Goal: Information Seeking & Learning: Compare options

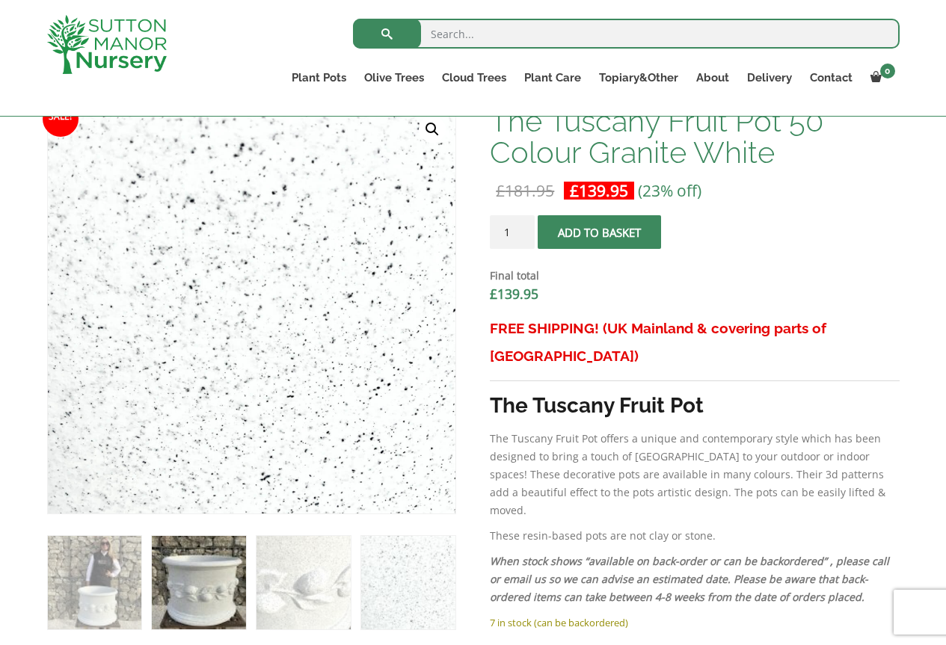
click at [204, 574] on img at bounding box center [198, 582] width 93 height 93
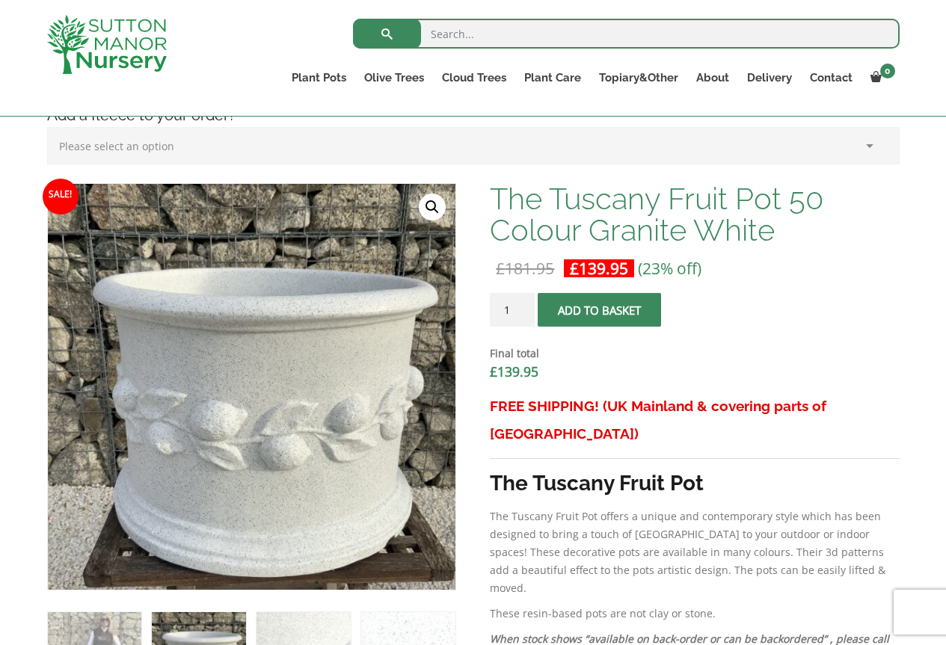
scroll to position [299, 0]
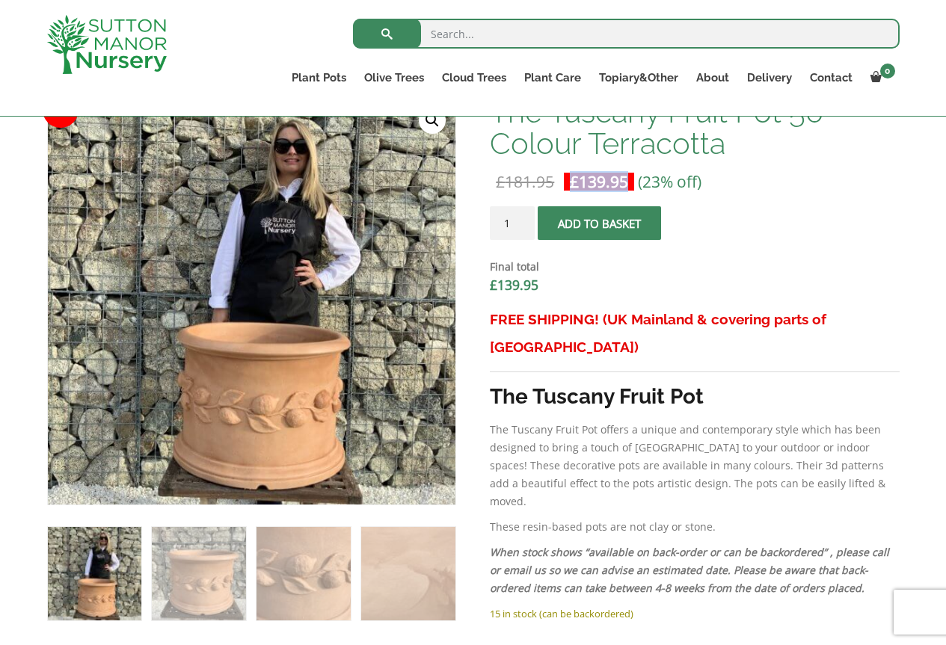
scroll to position [402, 0]
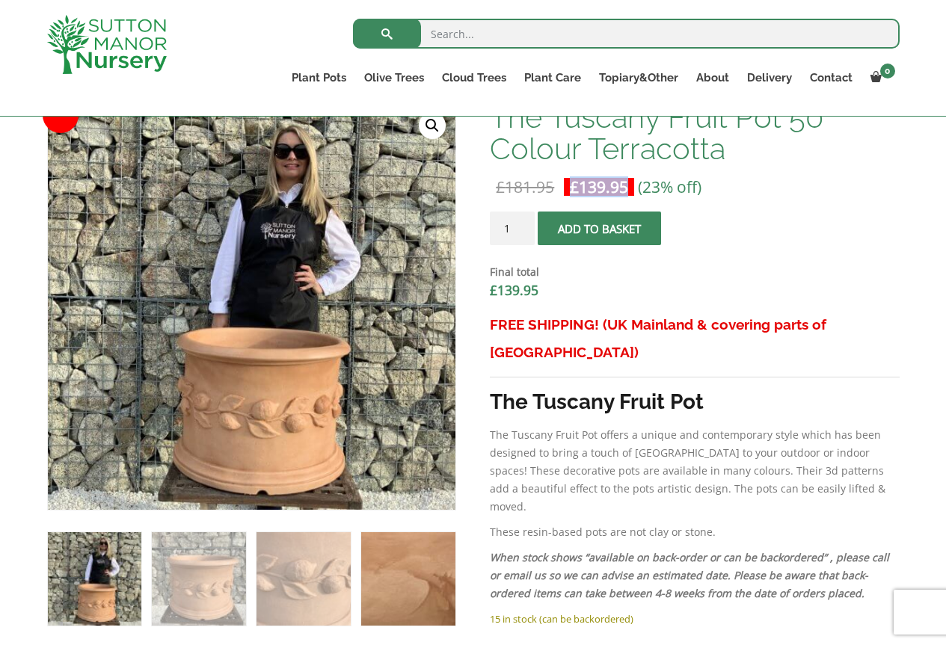
click at [405, 568] on img at bounding box center [407, 578] width 93 height 93
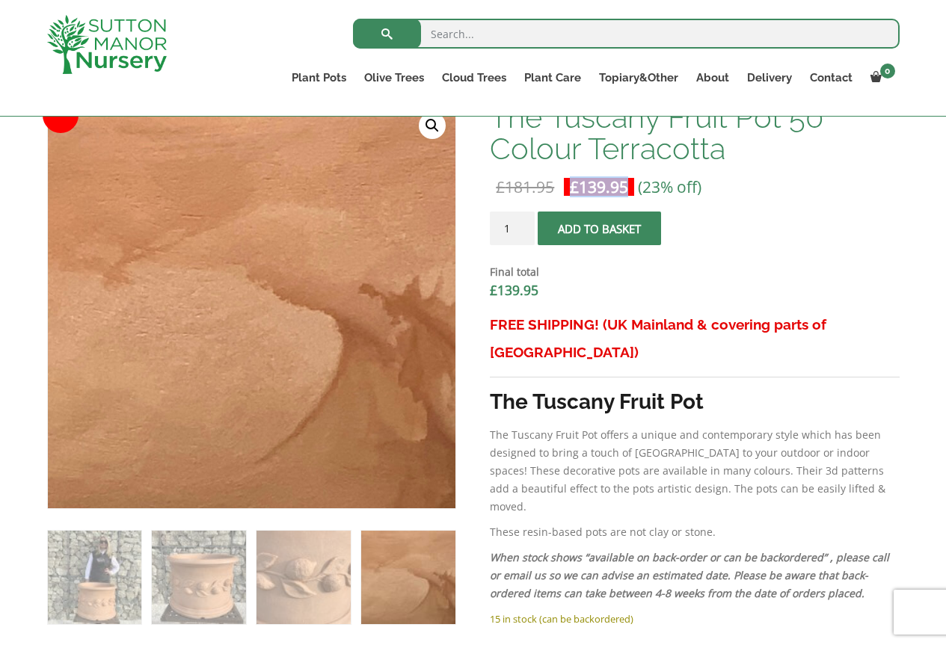
click at [366, 571] on img at bounding box center [407, 577] width 93 height 93
click at [356, 568] on ol at bounding box center [251, 567] width 409 height 116
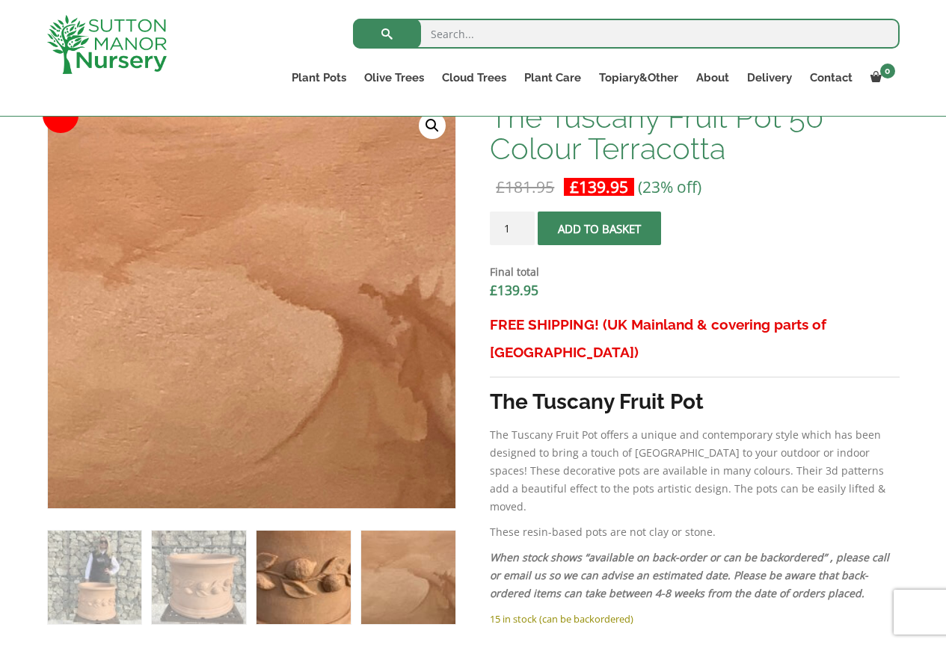
click at [345, 547] on img at bounding box center [302, 577] width 93 height 93
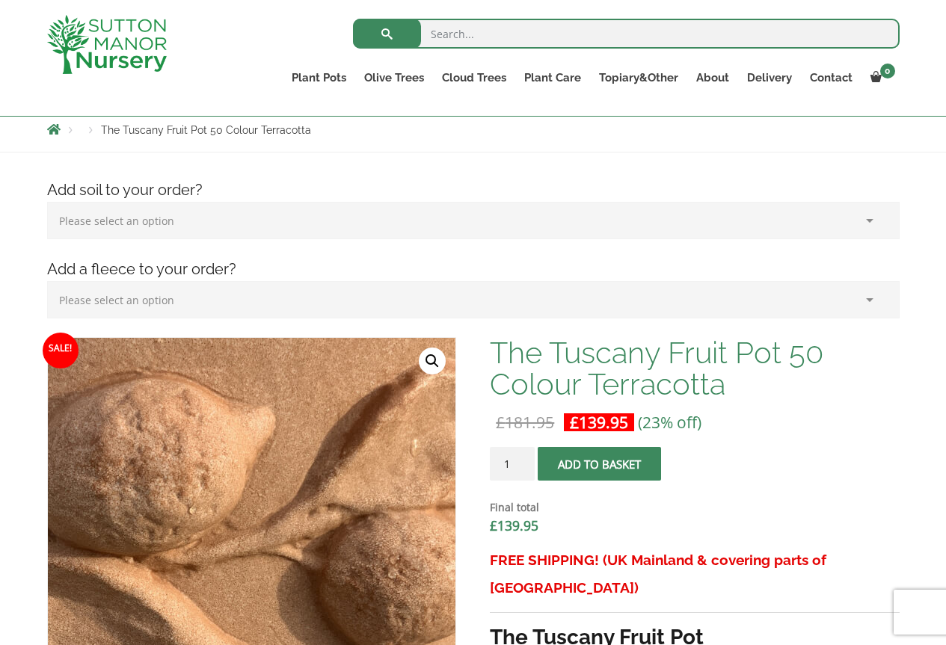
scroll to position [103, 0]
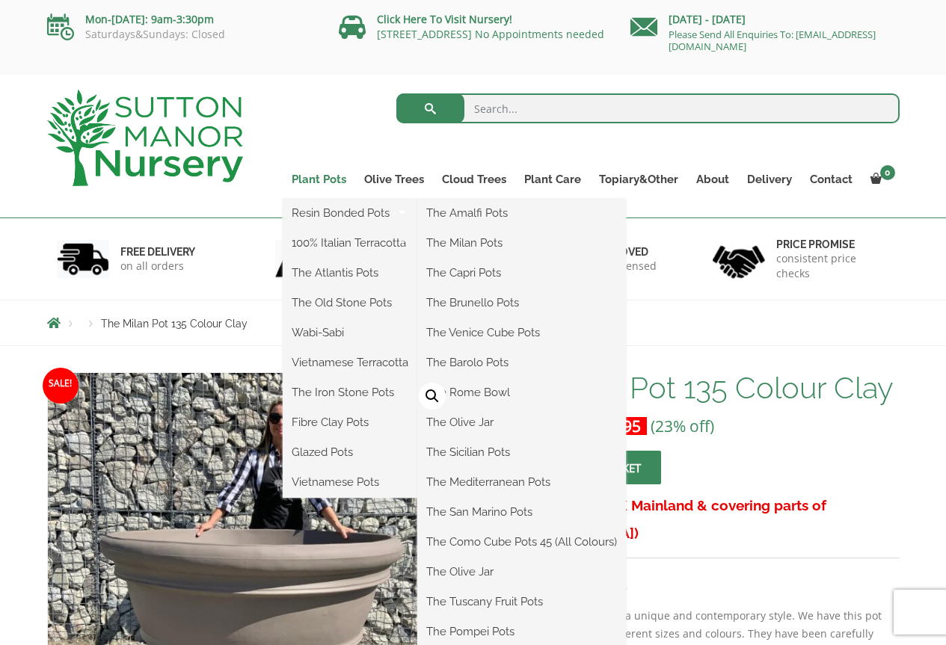
click at [325, 176] on link "Plant Pots" at bounding box center [319, 179] width 73 height 21
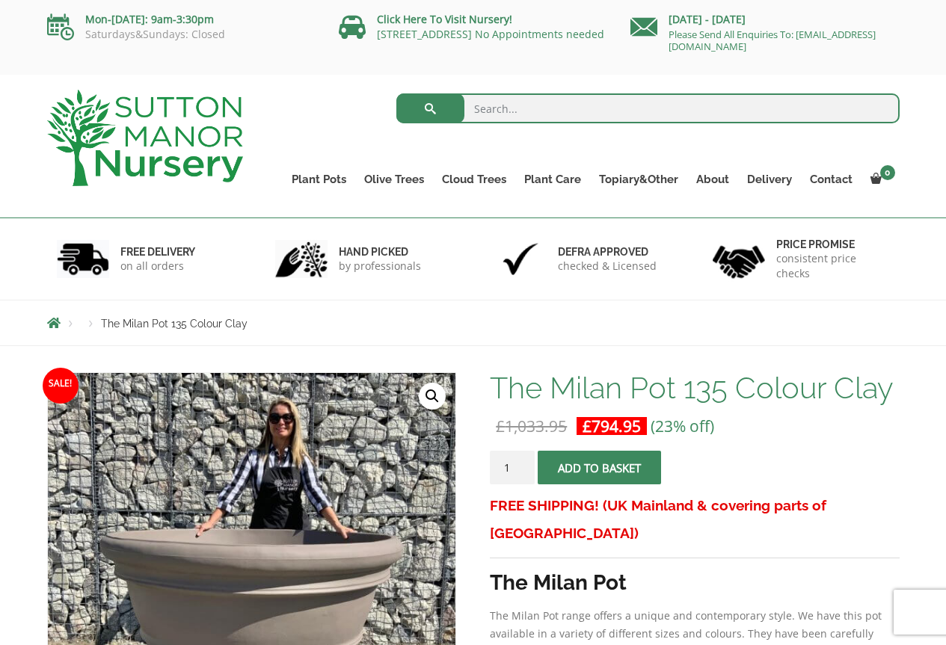
click at [589, 99] on input "search" at bounding box center [647, 108] width 503 height 30
type input "planter"
click at [396, 93] on button "submit" at bounding box center [430, 108] width 68 height 30
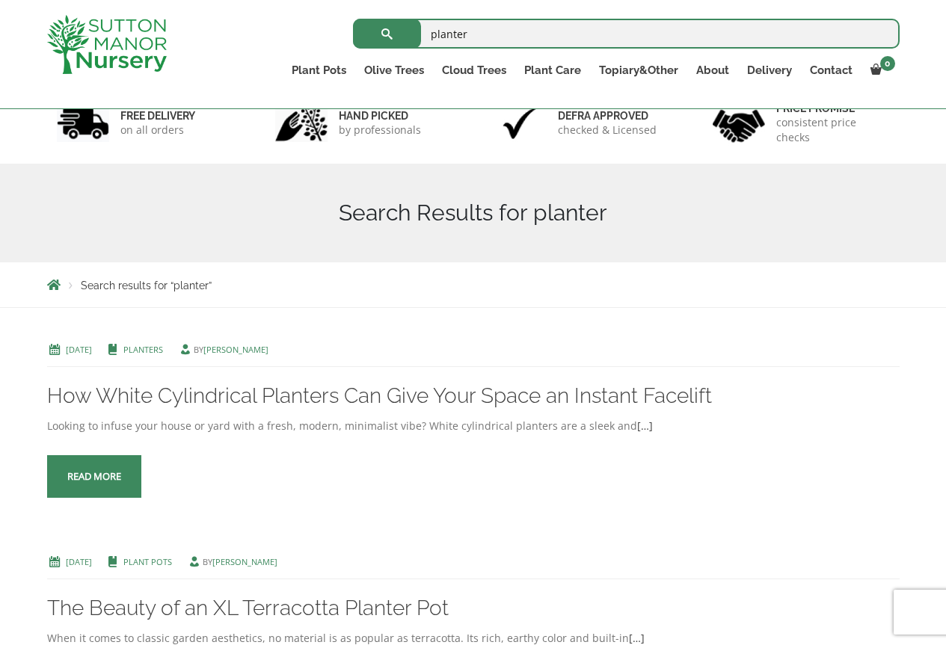
scroll to position [99, 0]
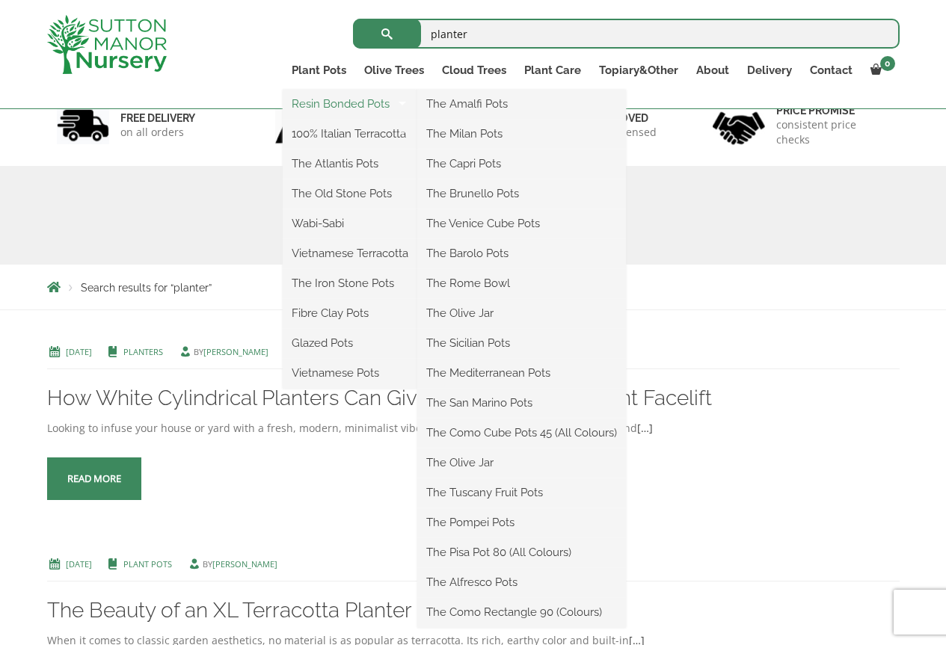
click at [336, 100] on link "Resin Bonded Pots" at bounding box center [350, 104] width 135 height 22
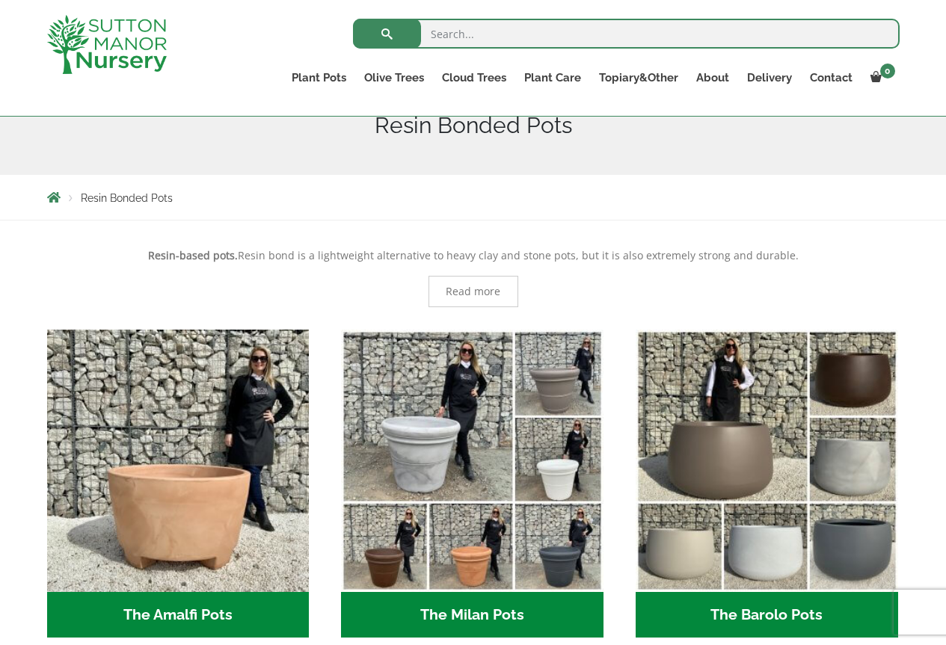
scroll to position [61, 0]
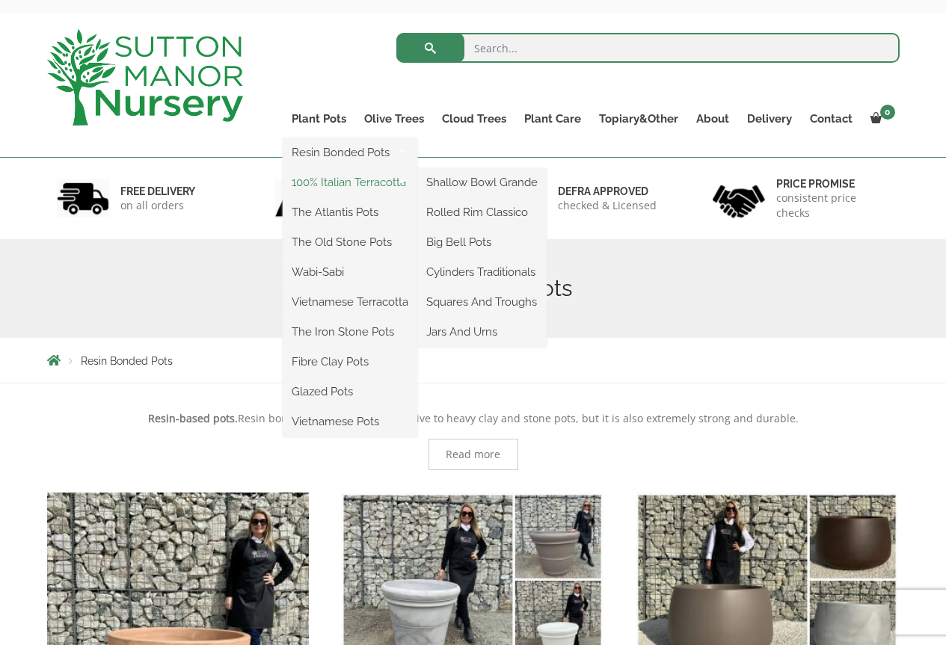
click at [340, 188] on link "100% Italian Terracotta" at bounding box center [350, 182] width 135 height 22
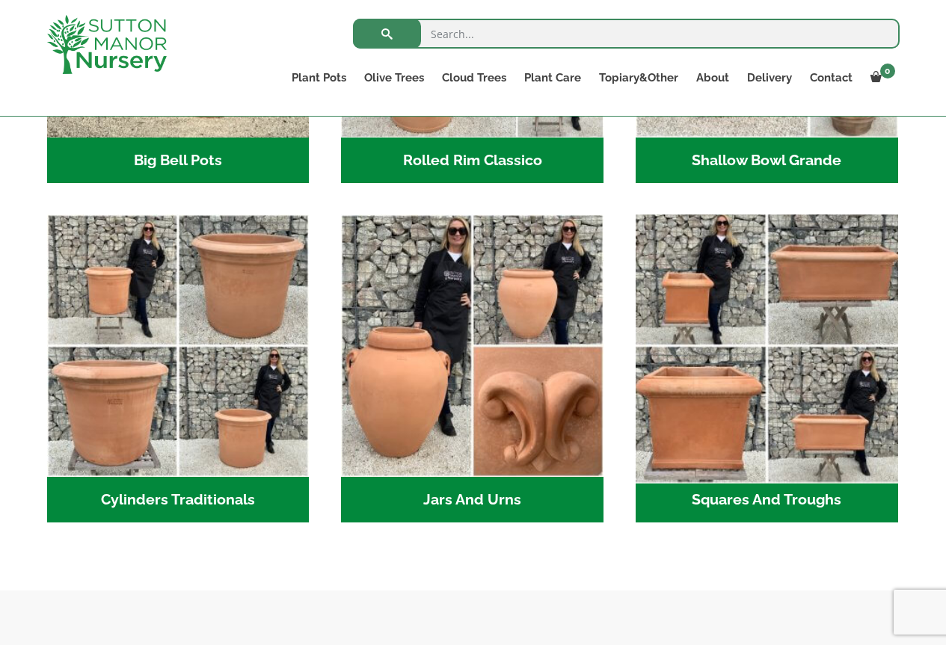
scroll to position [723, 0]
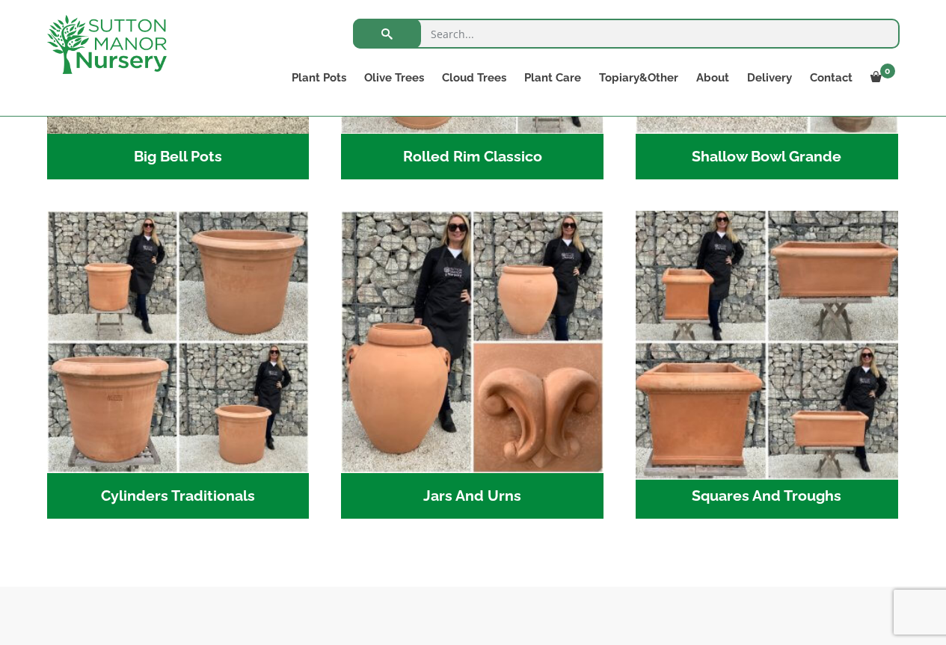
click at [662, 353] on img "Visit product category Squares And Troughs" at bounding box center [766, 342] width 275 height 275
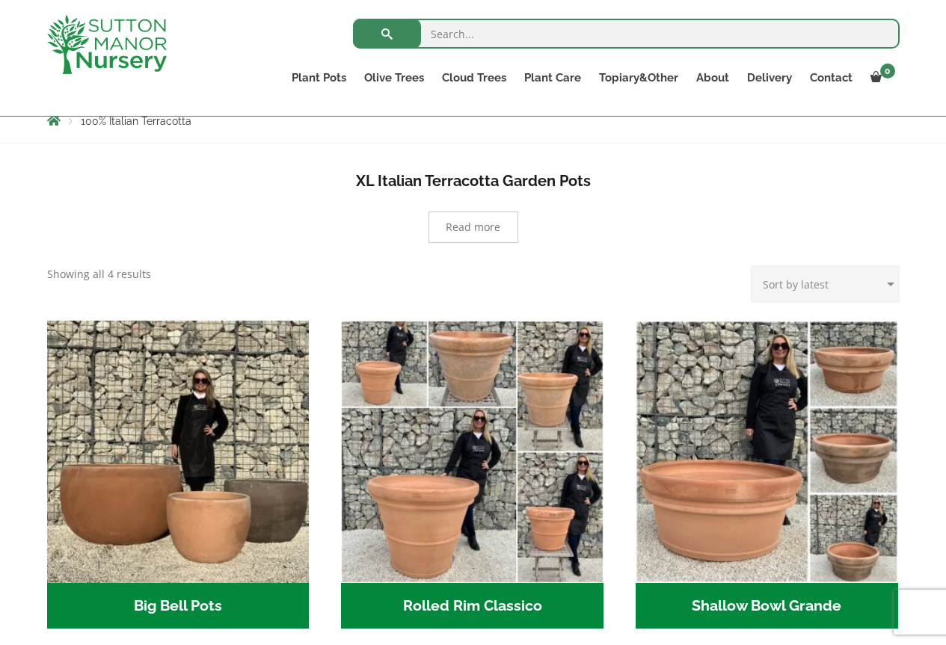
scroll to position [224, 0]
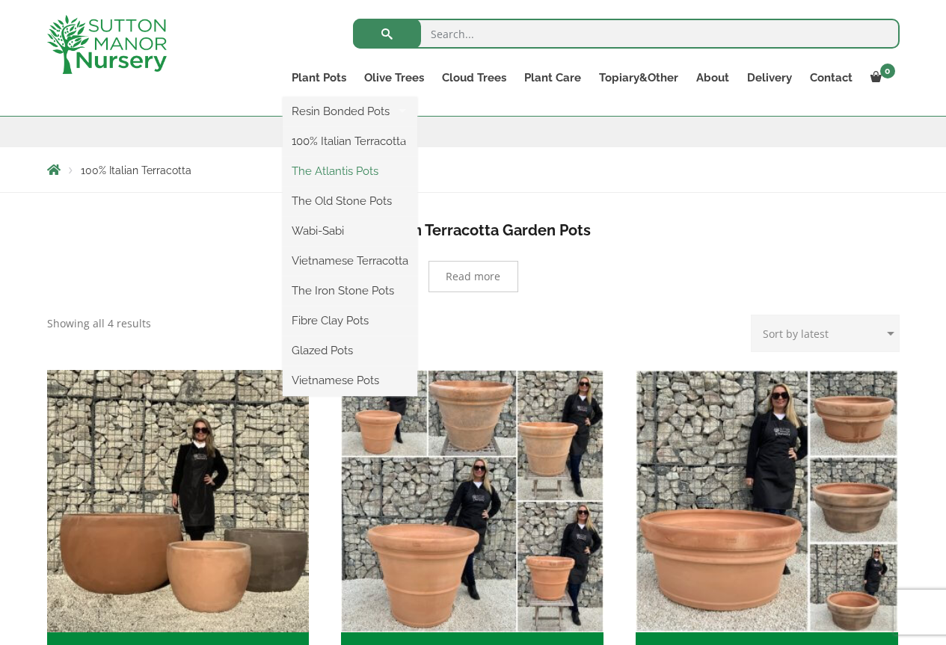
click at [368, 166] on link "The Atlantis Pots" at bounding box center [350, 171] width 135 height 22
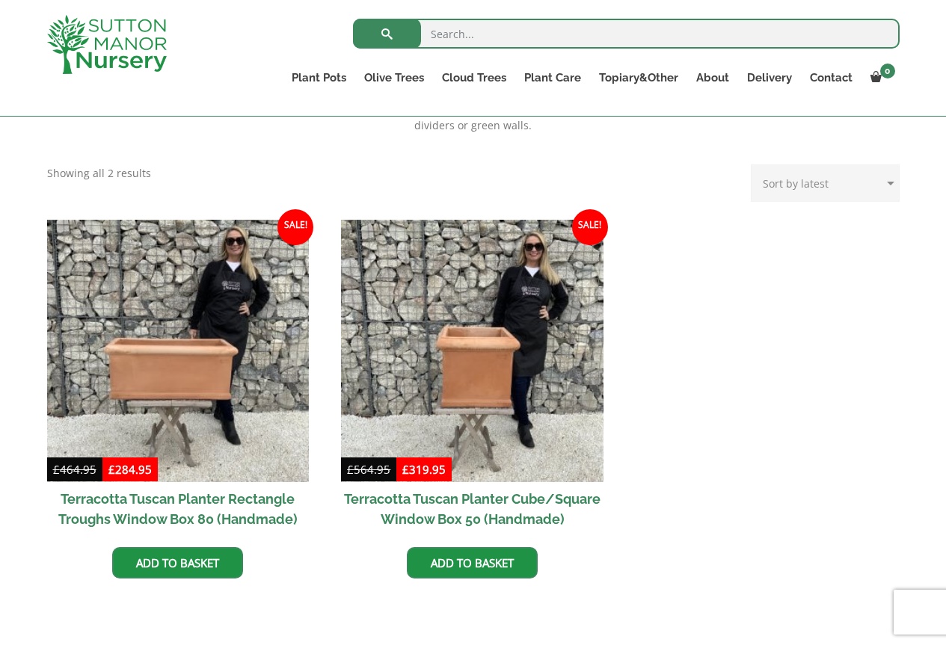
scroll to position [574, 0]
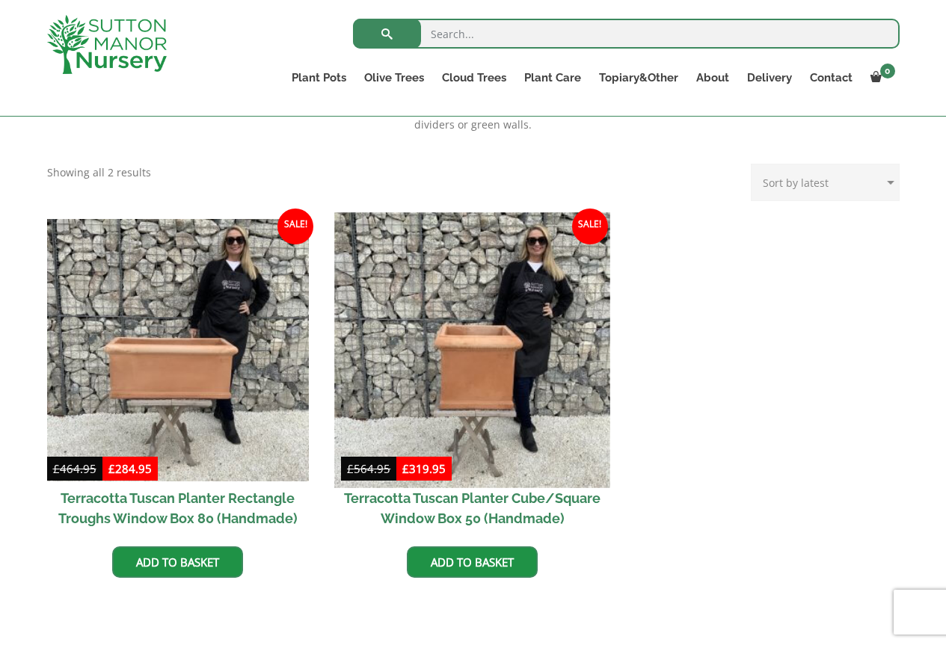
click at [515, 362] on img at bounding box center [472, 349] width 275 height 275
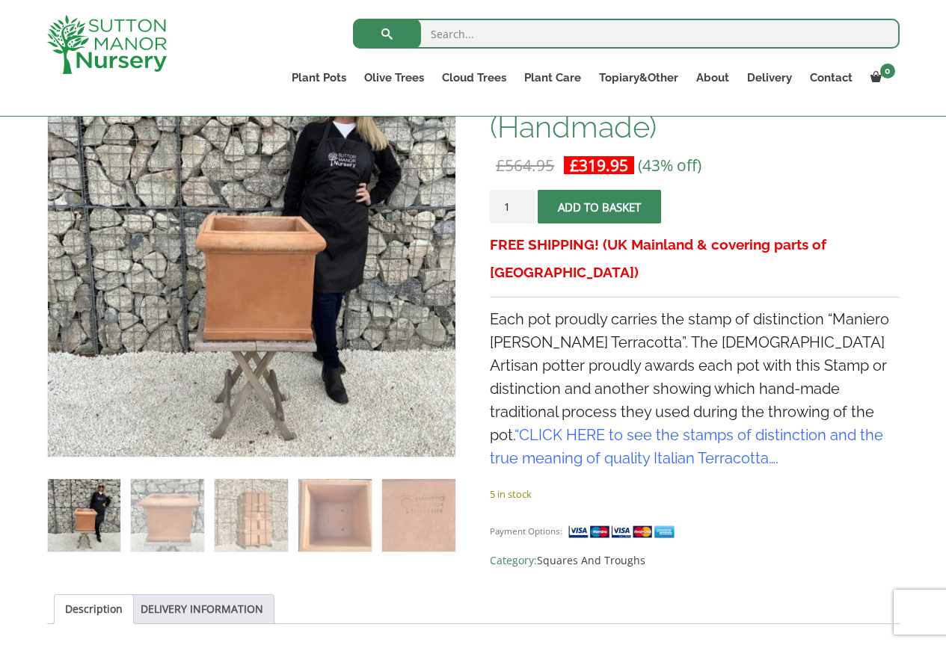
scroll to position [324, 0]
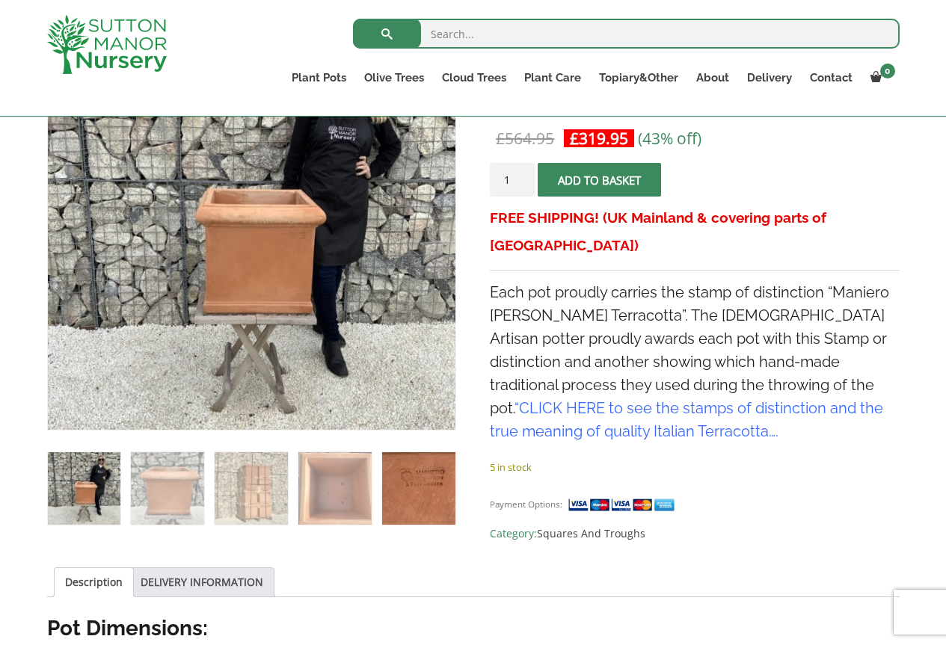
click at [412, 473] on img at bounding box center [418, 488] width 73 height 73
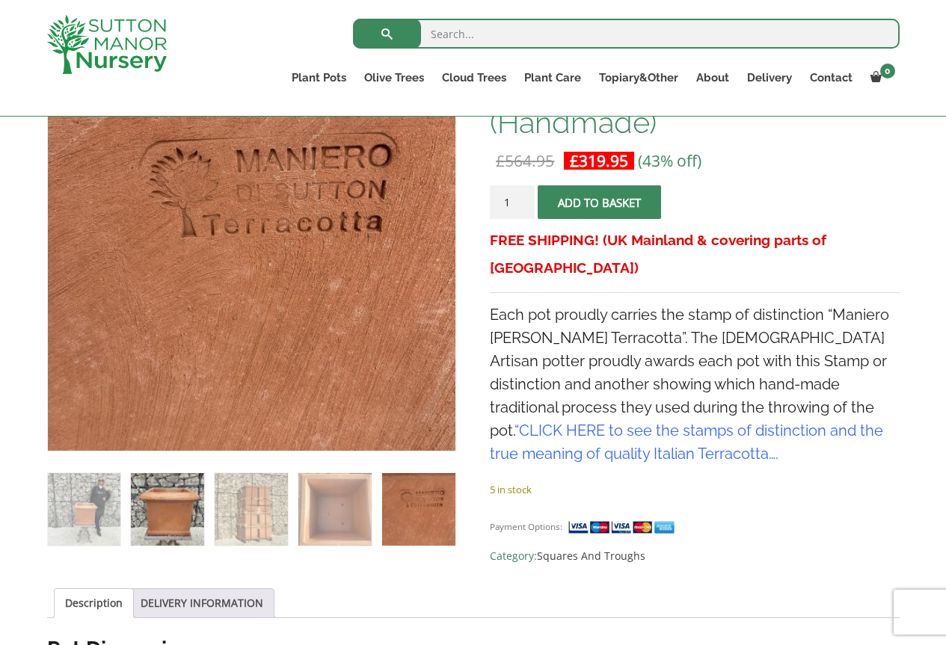
scroll to position [274, 0]
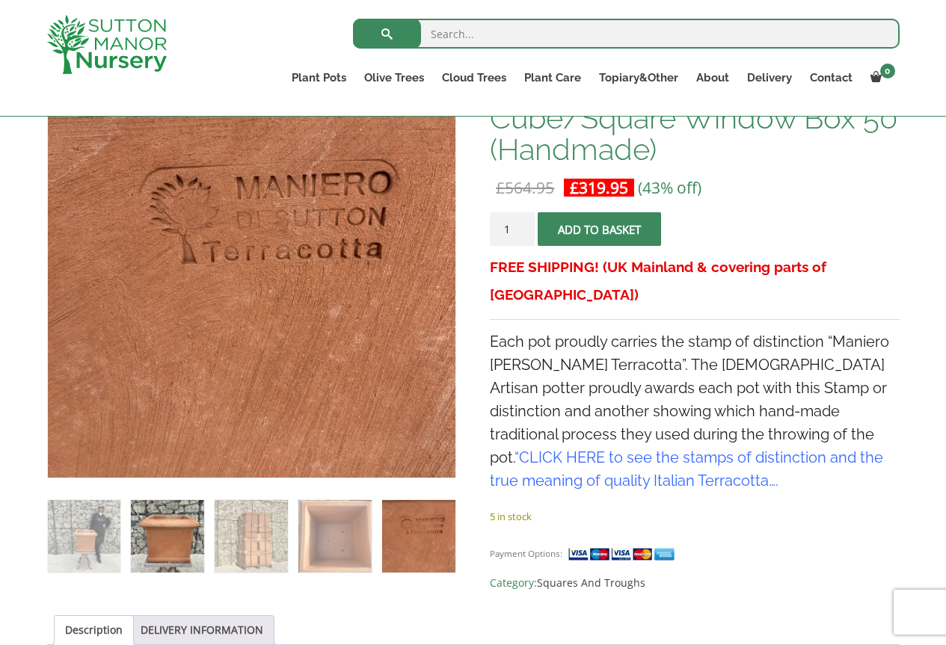
click at [176, 545] on img at bounding box center [167, 536] width 73 height 73
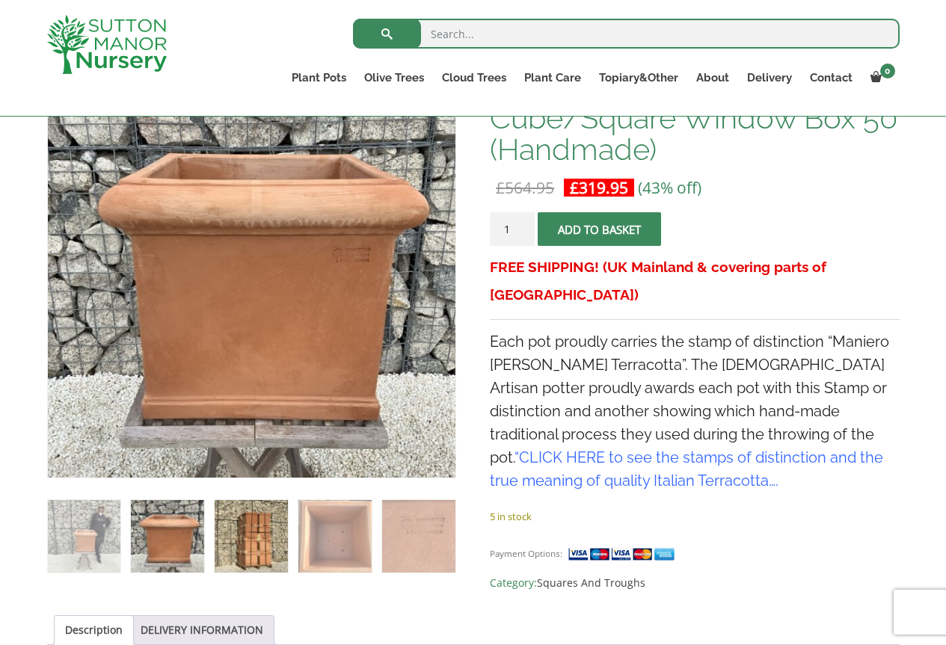
click at [245, 544] on img at bounding box center [251, 536] width 73 height 73
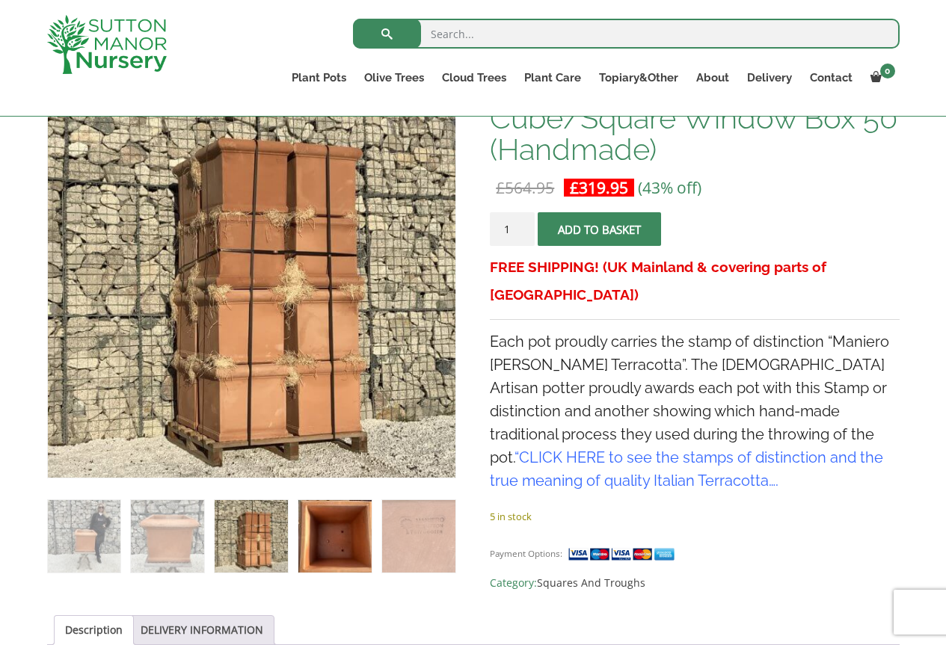
click at [354, 544] on img at bounding box center [334, 536] width 73 height 73
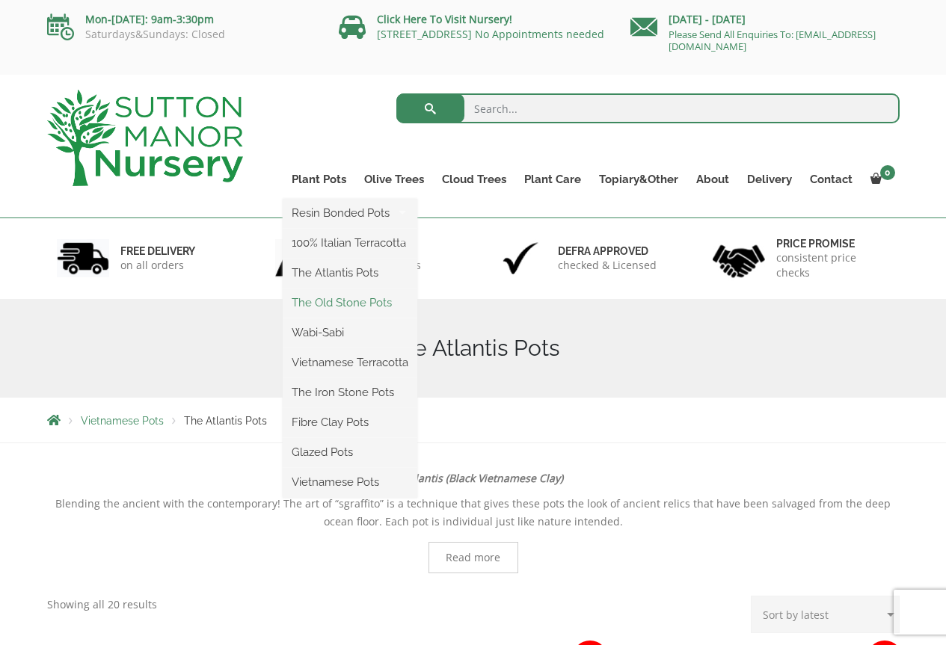
click at [322, 300] on link "The Old Stone Pots" at bounding box center [350, 303] width 135 height 22
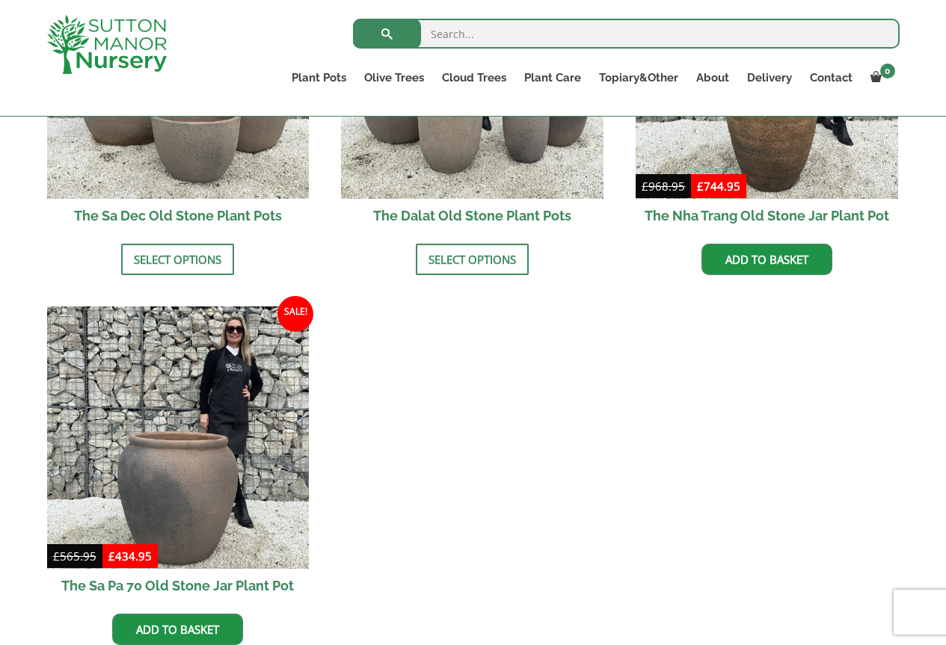
scroll to position [1097, 0]
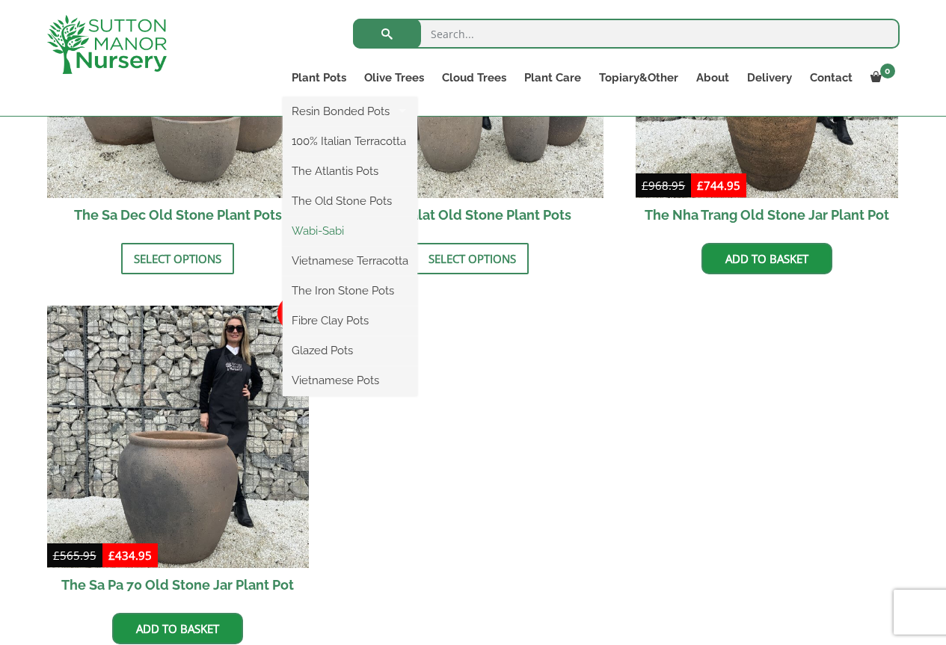
click at [335, 233] on link "Wabi-Sabi" at bounding box center [350, 231] width 135 height 22
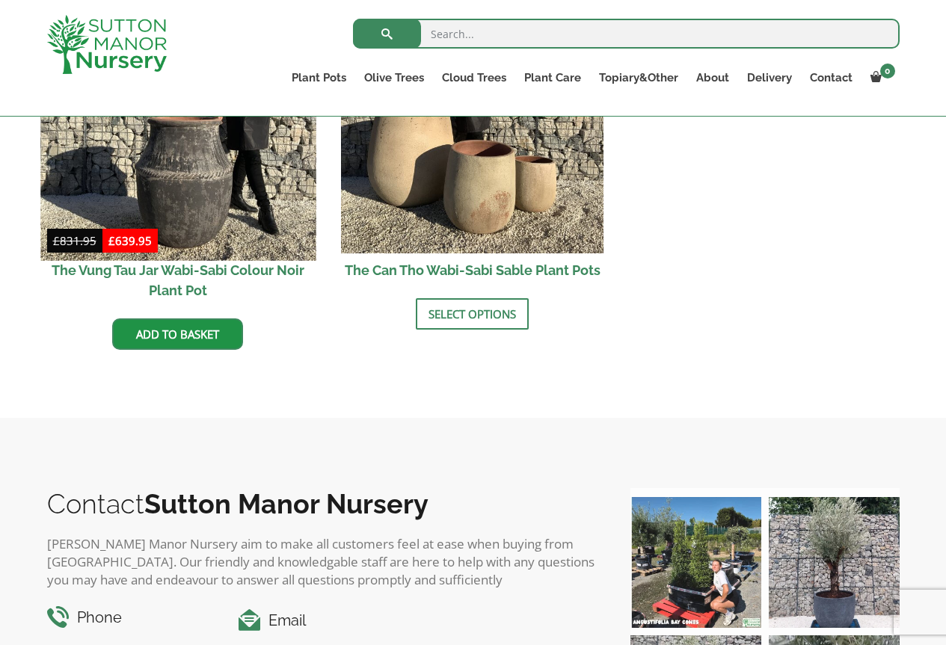
scroll to position [2069, 0]
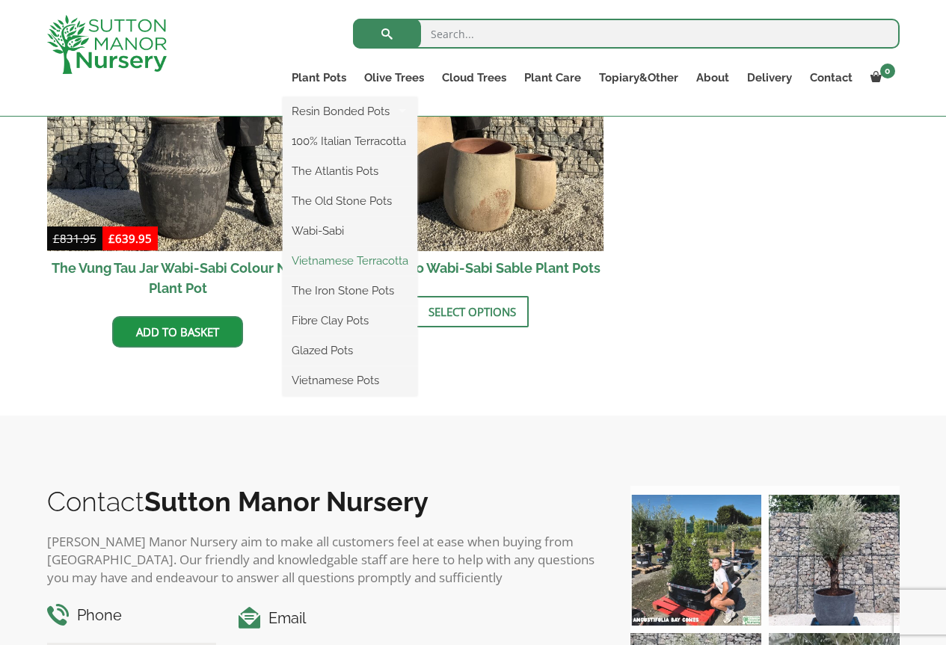
click at [328, 259] on link "Vietnamese Terracotta" at bounding box center [350, 261] width 135 height 22
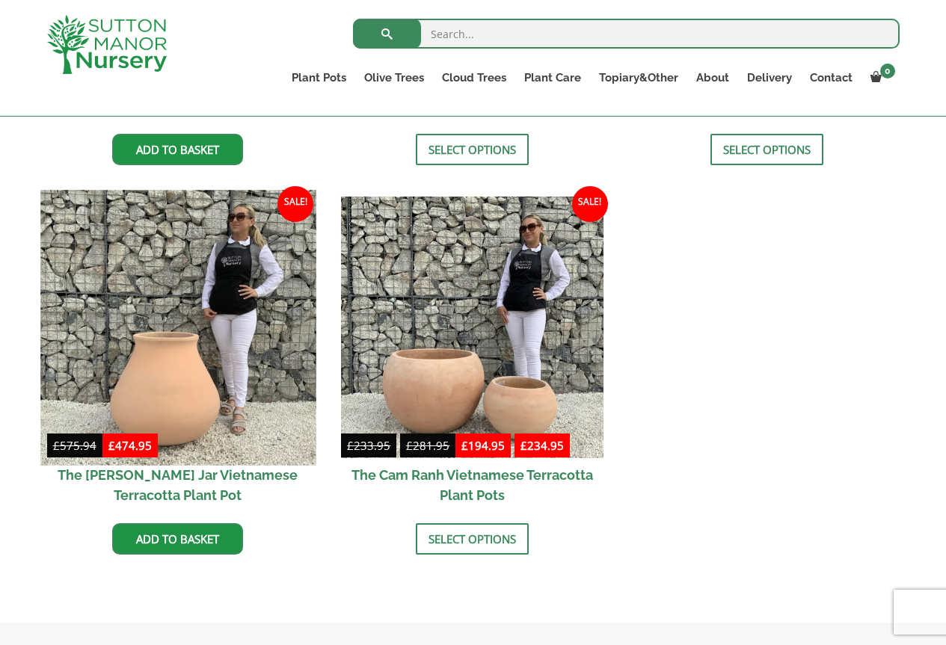
scroll to position [698, 0]
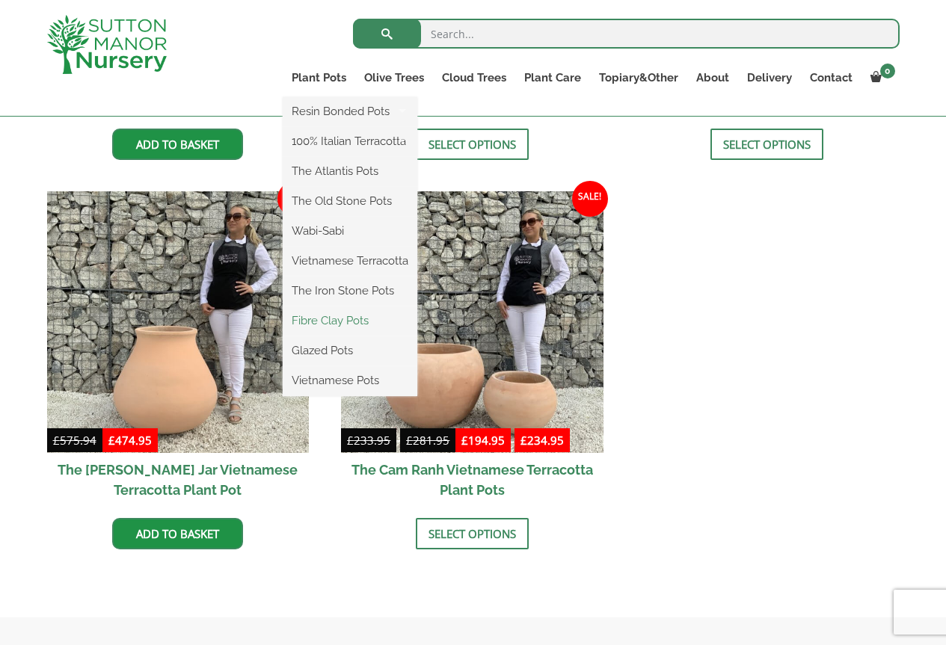
click at [337, 328] on link "Fibre Clay Pots" at bounding box center [350, 321] width 135 height 22
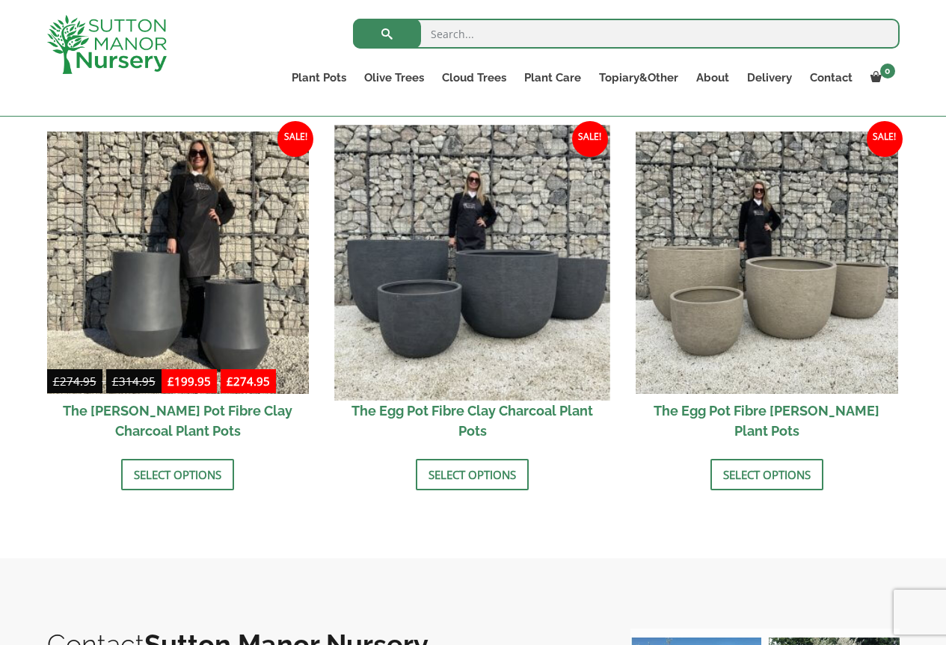
scroll to position [473, 0]
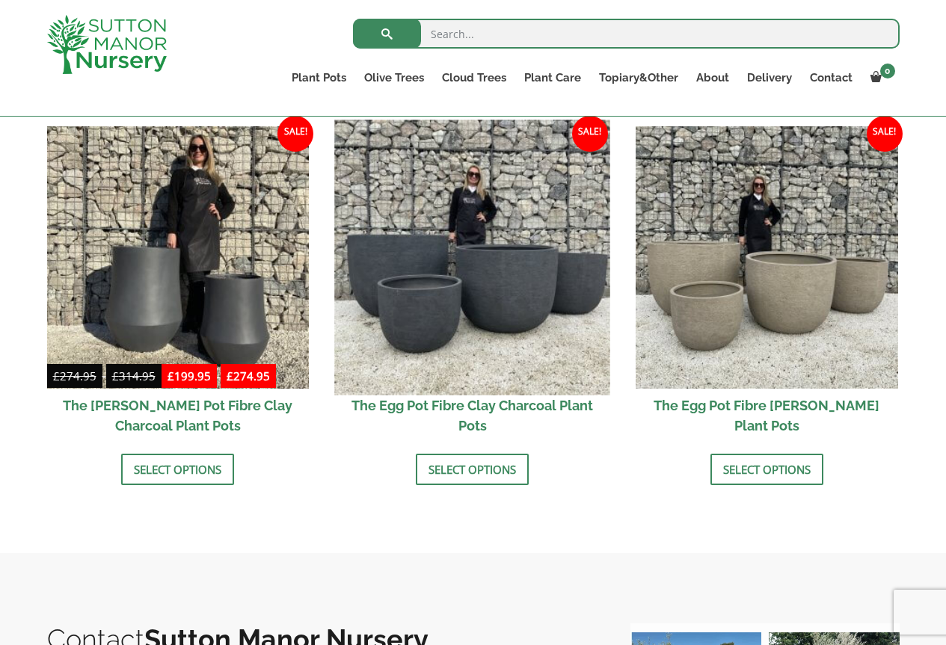
click at [412, 249] on img at bounding box center [472, 257] width 275 height 275
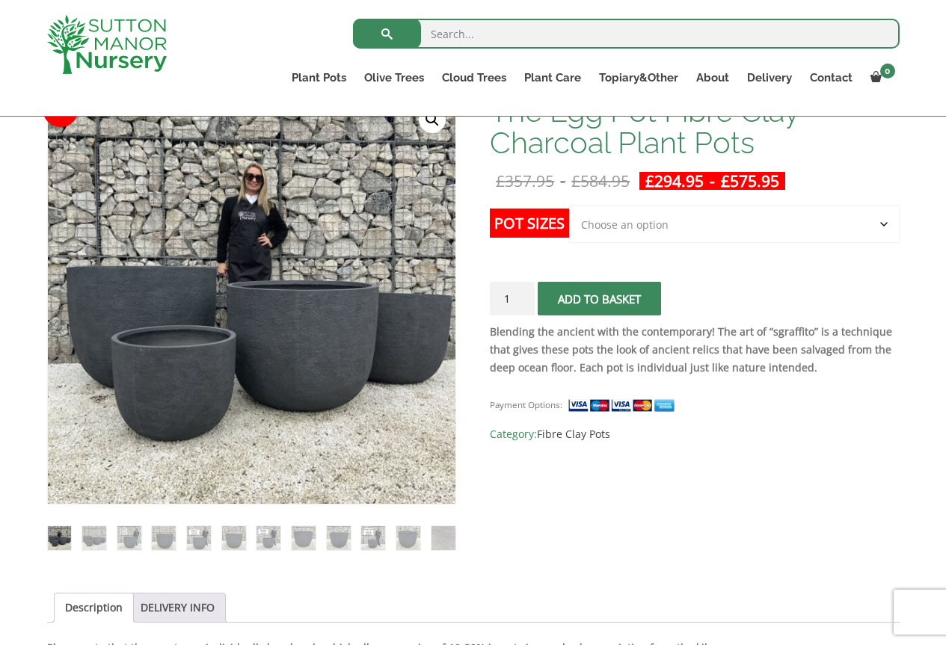
scroll to position [249, 0]
click at [630, 227] on select "Choose an option Click here to buy the 5th To Largest Pot In The Picture Click …" at bounding box center [734, 224] width 330 height 37
select select "Click here to buy The Largest Pot In The Picture"
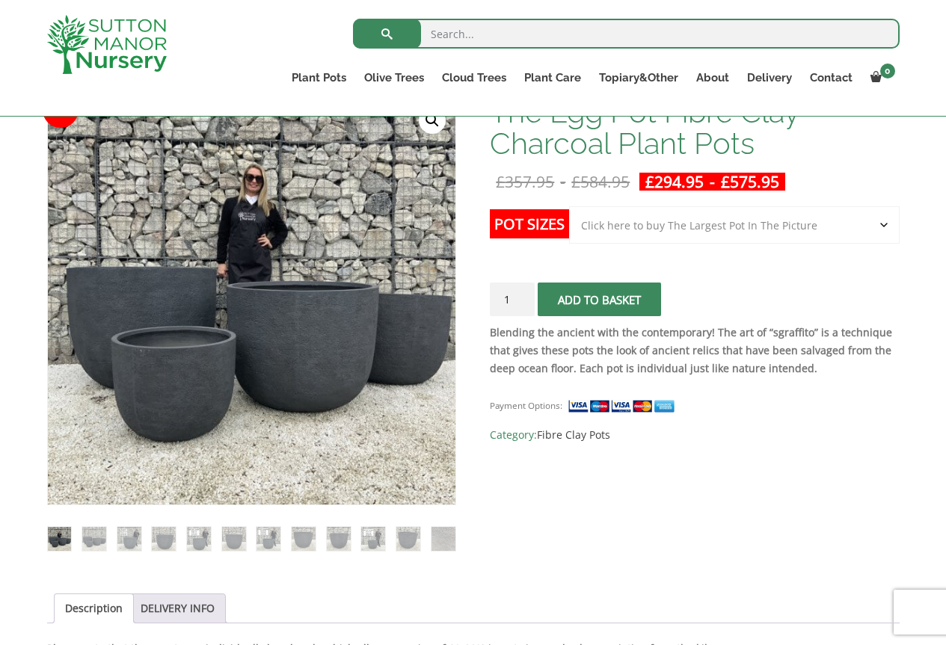
click at [569, 206] on select "Choose an option Click here to buy the 5th To Largest Pot In The Picture Click …" at bounding box center [734, 224] width 330 height 37
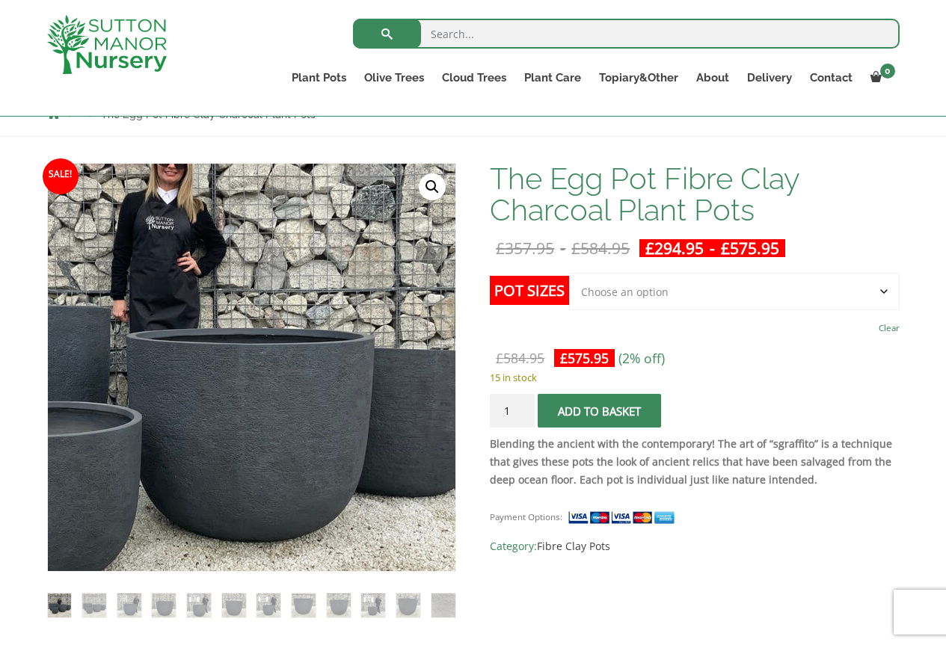
scroll to position [174, 0]
